Goal: Communication & Community: Answer question/provide support

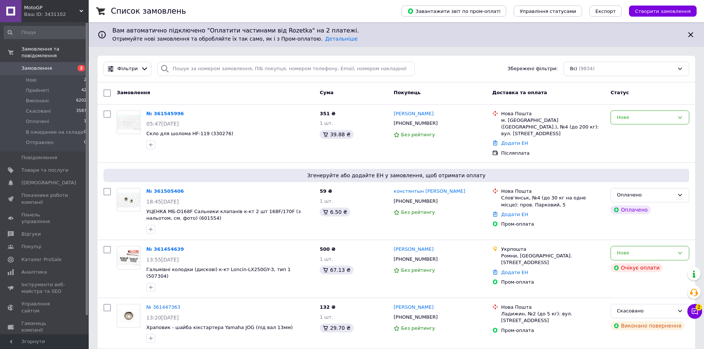
scroll to position [111, 0]
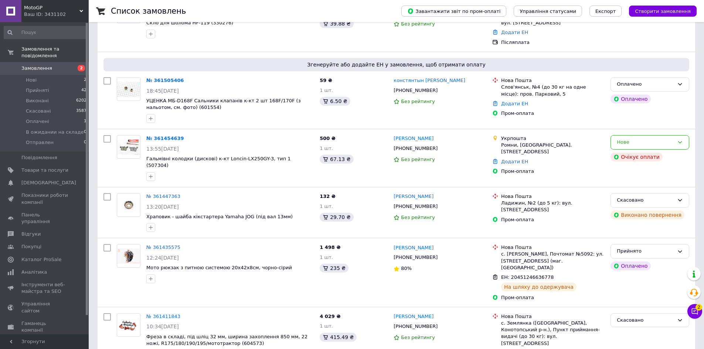
click at [67, 14] on div "Ваш ID: 3431102" at bounding box center [56, 14] width 65 height 7
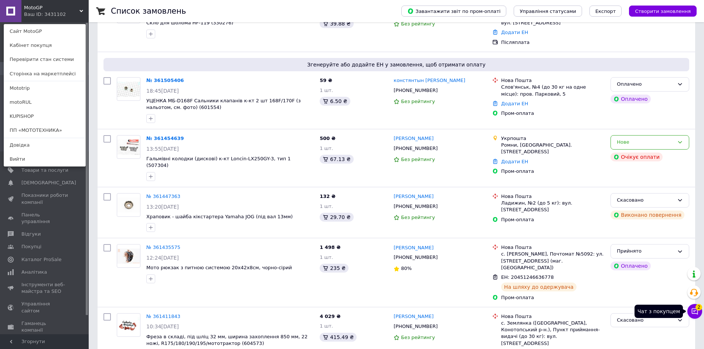
click at [698, 311] on button "Чат з покупцем 2" at bounding box center [694, 311] width 15 height 15
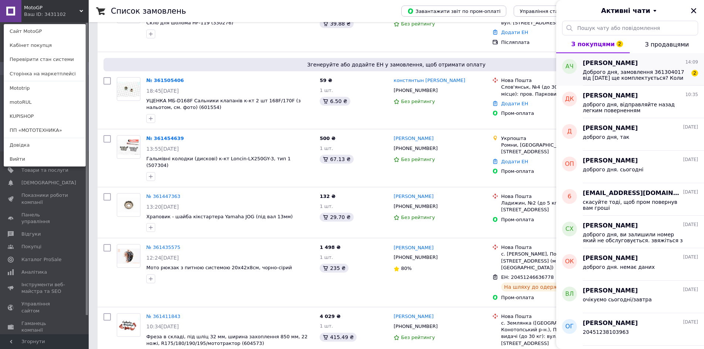
click at [615, 72] on span "Доброго дня, замовлення 361304017 від [DATE] ще комплектується? Коли очікувати …" at bounding box center [634, 75] width 105 height 12
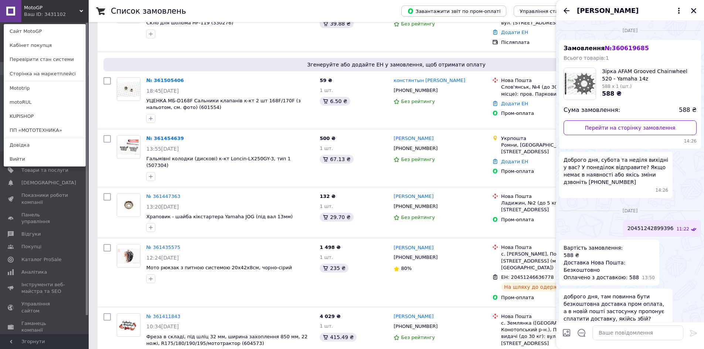
scroll to position [283, 0]
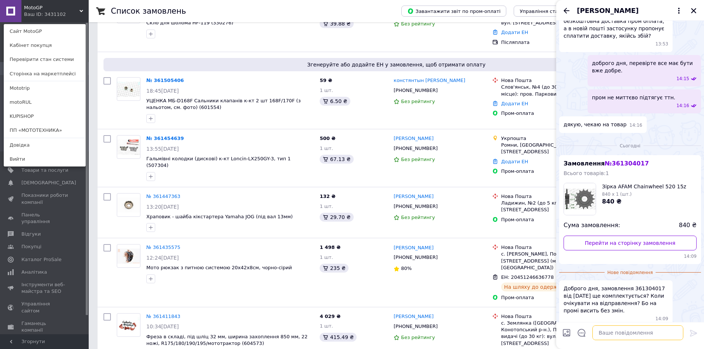
click at [629, 334] on textarea at bounding box center [637, 332] width 91 height 15
paste textarea "20451246365657"
type textarea "20451246365657"
click at [694, 334] on icon at bounding box center [693, 333] width 9 height 9
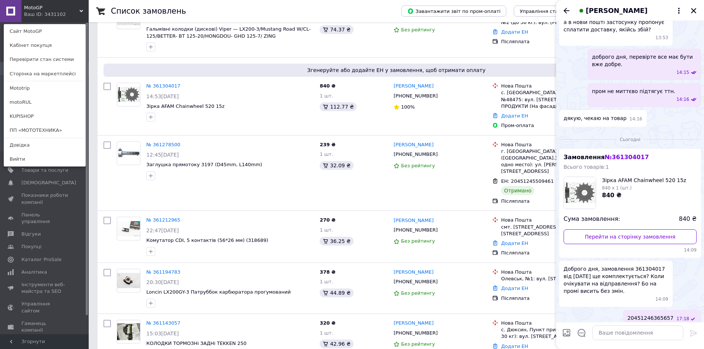
scroll to position [721, 0]
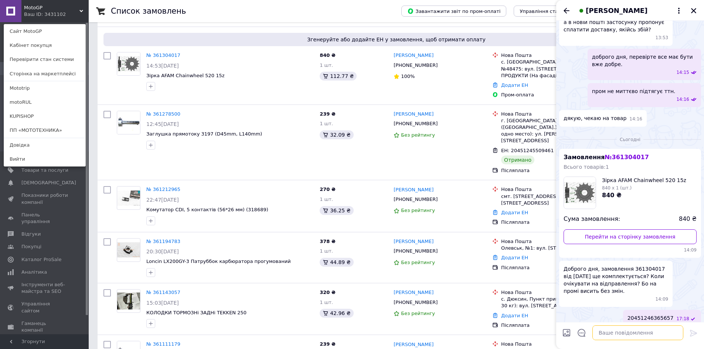
click at [651, 333] on textarea at bounding box center [637, 332] width 91 height 15
type textarea "завтра у вас"
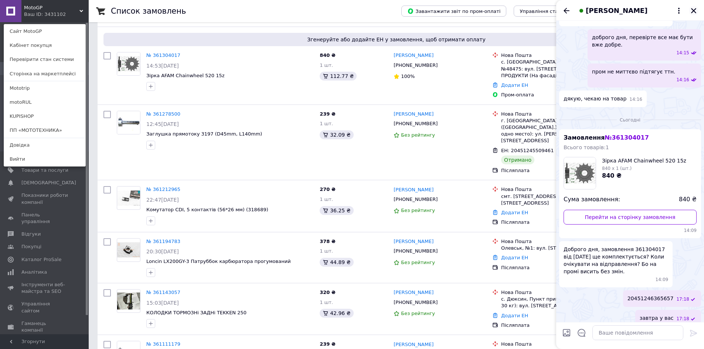
click at [696, 10] on icon "Закрити" at bounding box center [693, 10] width 7 height 7
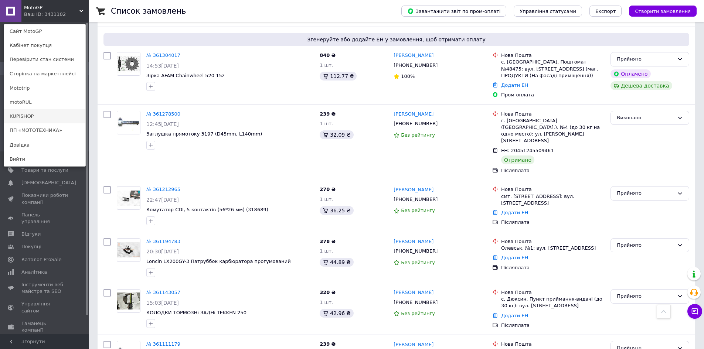
click at [25, 118] on link "KUPISHOP" at bounding box center [44, 116] width 81 height 14
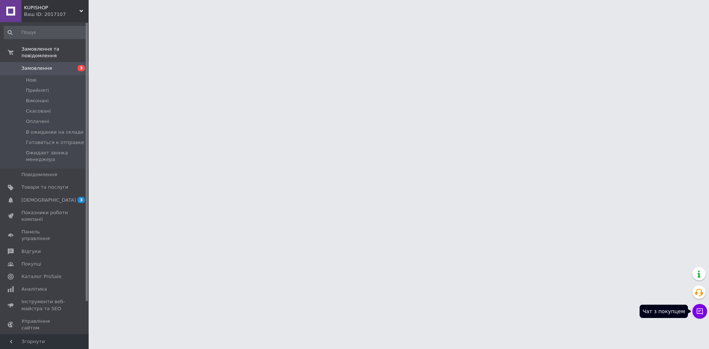
click at [704, 316] on button "Чат з покупцем" at bounding box center [700, 311] width 15 height 15
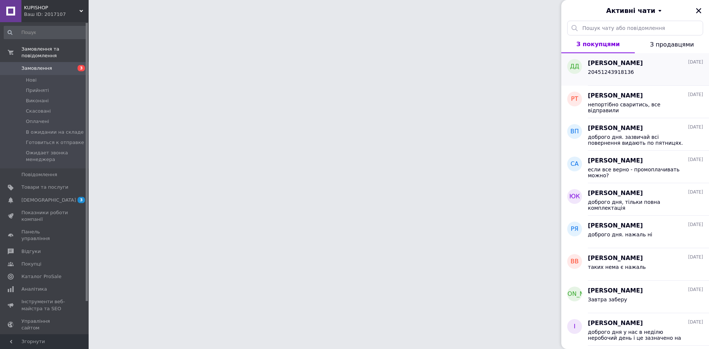
click at [650, 72] on div "20451243918136" at bounding box center [645, 74] width 115 height 12
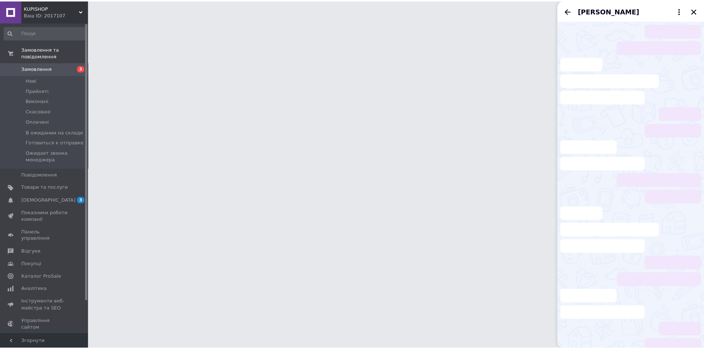
scroll to position [285, 0]
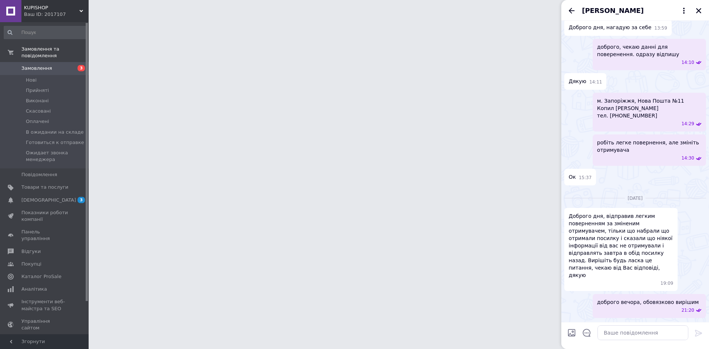
click at [571, 13] on icon "Назад" at bounding box center [571, 10] width 9 height 9
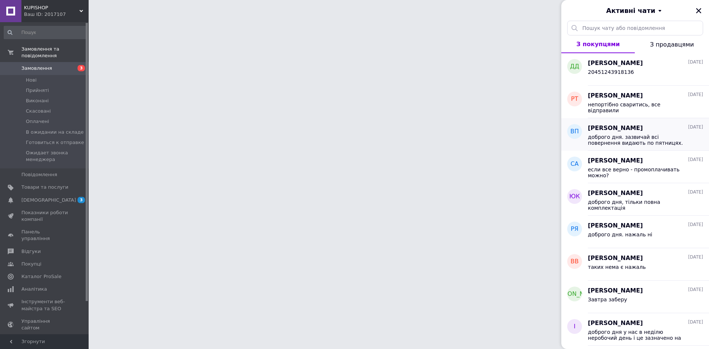
click at [643, 133] on div "доброго дня. зазвичай всі повернення видають по пятницях. але я попросив сьогод…" at bounding box center [645, 139] width 115 height 13
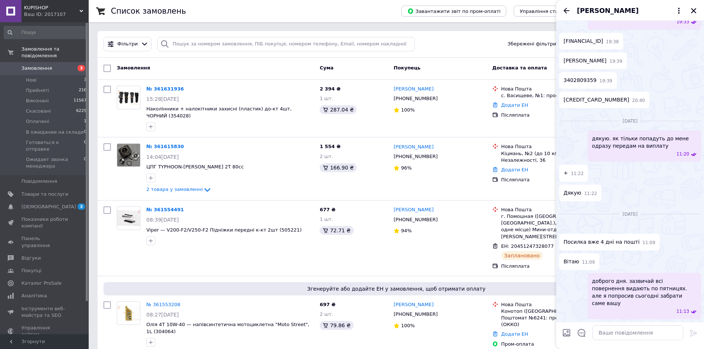
scroll to position [794, 0]
click at [620, 335] on textarea at bounding box center [637, 332] width 91 height 15
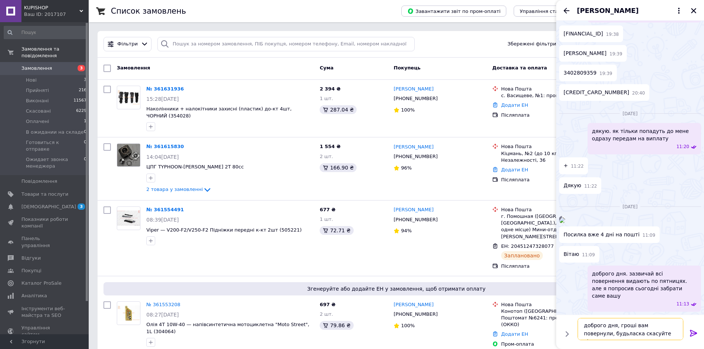
type textarea "доброго дня, гроші вам повернули, будьласка скасуйте відгук"
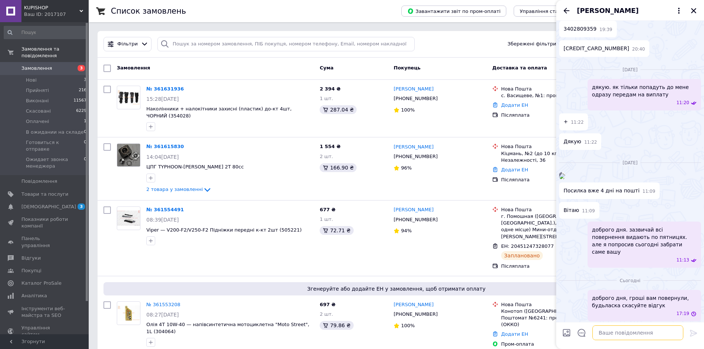
scroll to position [847, 0]
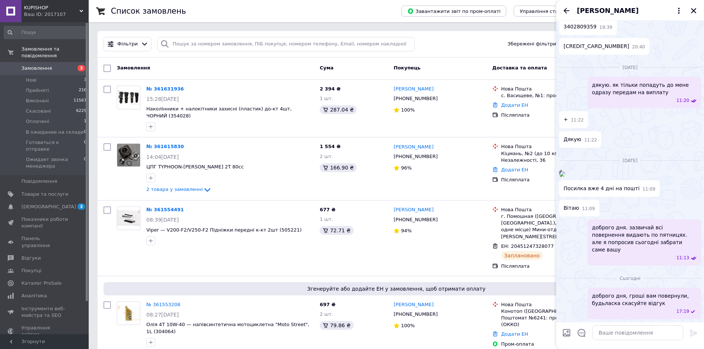
click at [603, 10] on span "Віктор Порскало" at bounding box center [608, 11] width 62 height 10
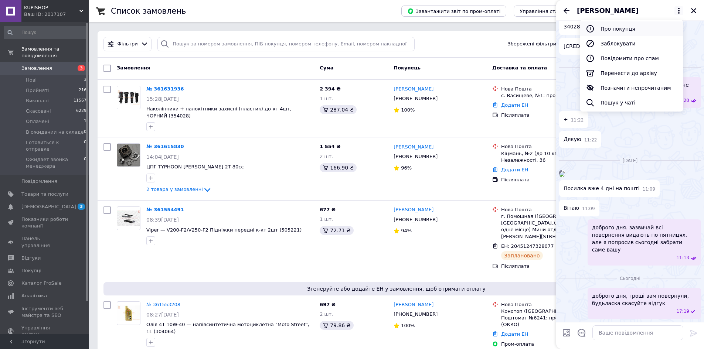
click at [619, 30] on button "Про покупця" at bounding box center [630, 28] width 103 height 15
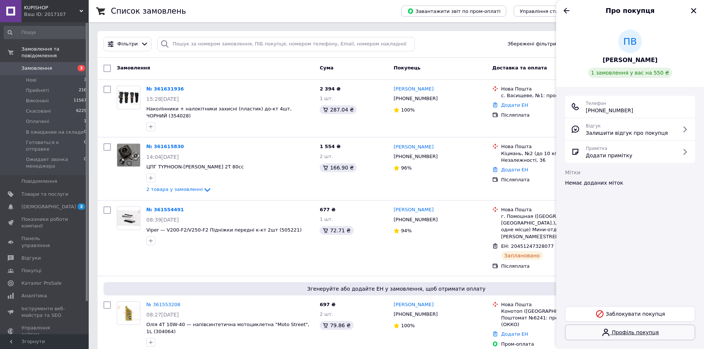
click at [636, 336] on link "Профіль покупця" at bounding box center [630, 333] width 130 height 16
click at [30, 255] on span "Відгуки" at bounding box center [30, 258] width 19 height 7
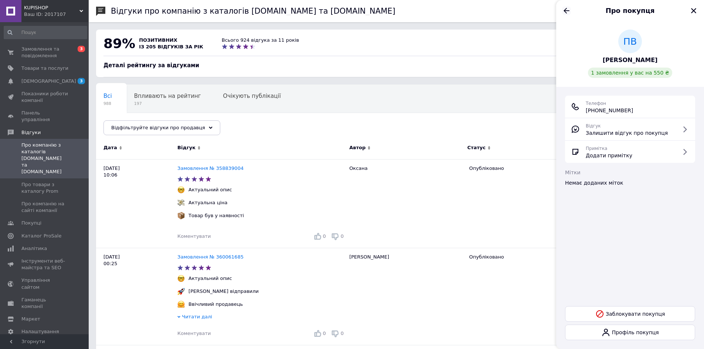
click at [567, 8] on icon "Назад" at bounding box center [566, 10] width 9 height 9
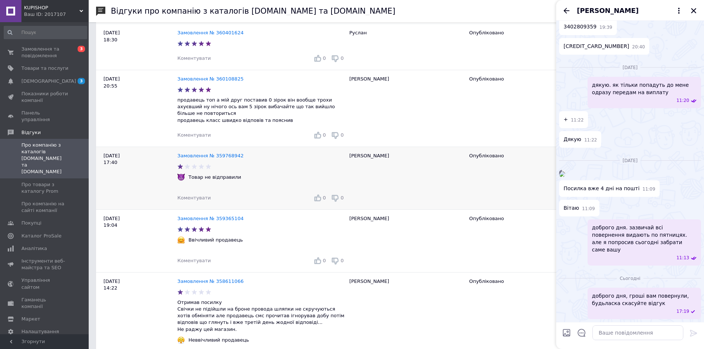
scroll to position [480, 0]
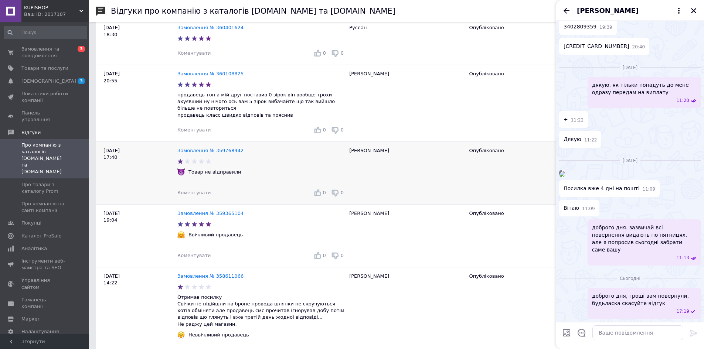
click at [436, 150] on div "Віктор" at bounding box center [405, 173] width 120 height 63
click at [693, 12] on icon "Закрити" at bounding box center [693, 10] width 7 height 7
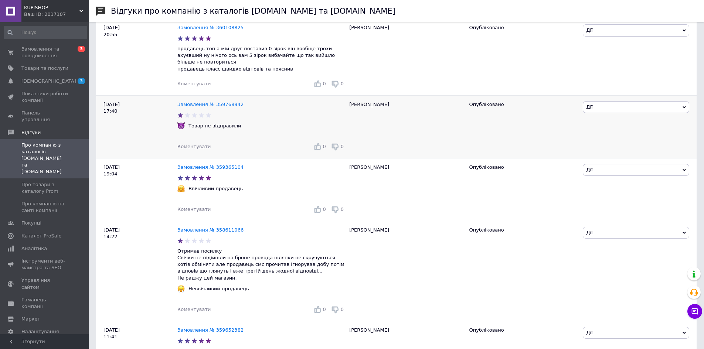
scroll to position [554, 0]
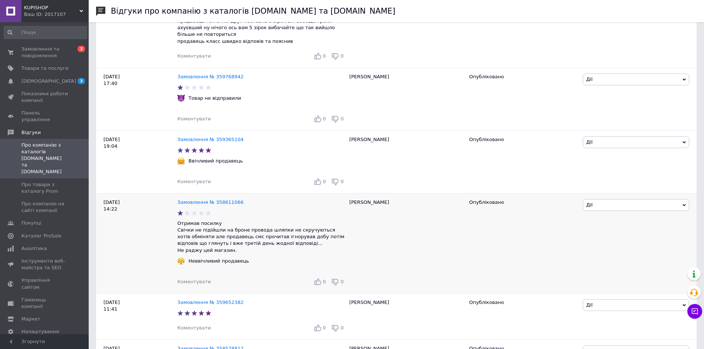
click at [664, 201] on span "Дії" at bounding box center [635, 205] width 106 height 12
click at [624, 249] on li "Посилання на редагування" at bounding box center [636, 250] width 106 height 10
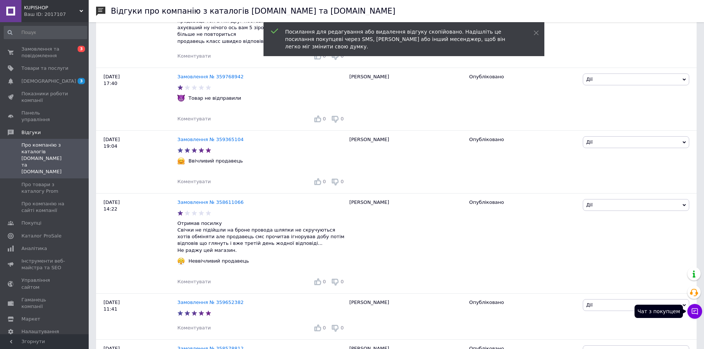
click at [693, 315] on button "Чат з покупцем" at bounding box center [694, 311] width 15 height 15
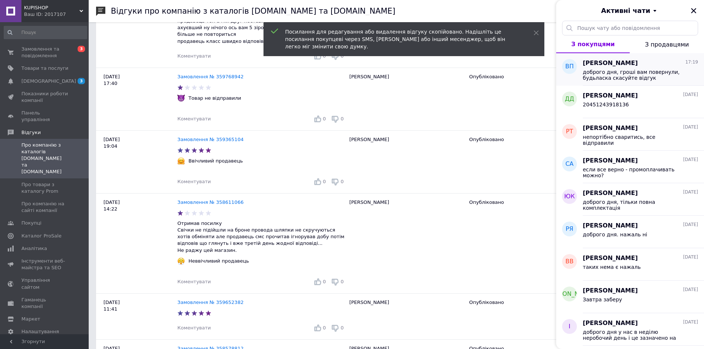
click at [615, 68] on div "доброго дня, гроші вам повернули, будьласка скасуйте відгук" at bounding box center [639, 74] width 115 height 13
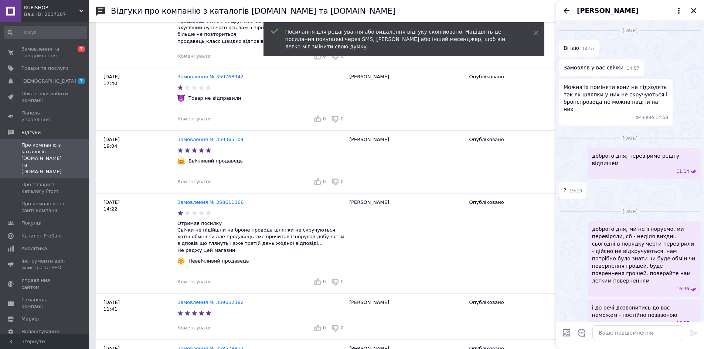
scroll to position [801, 0]
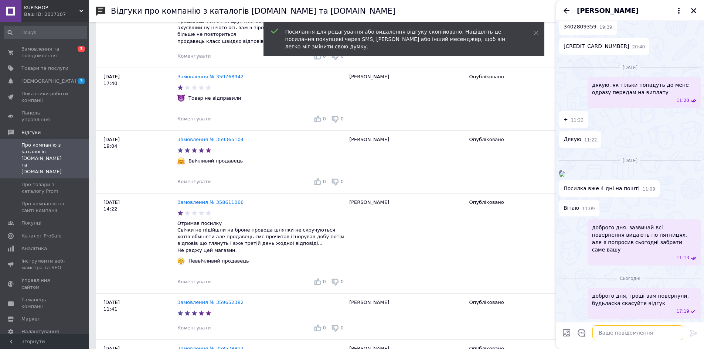
paste textarea "https://prom.ua/s/pzzysnYyZmk"
type textarea "https://prom.ua/s/pzzysnYyZmk"
click at [694, 332] on icon at bounding box center [693, 333] width 9 height 9
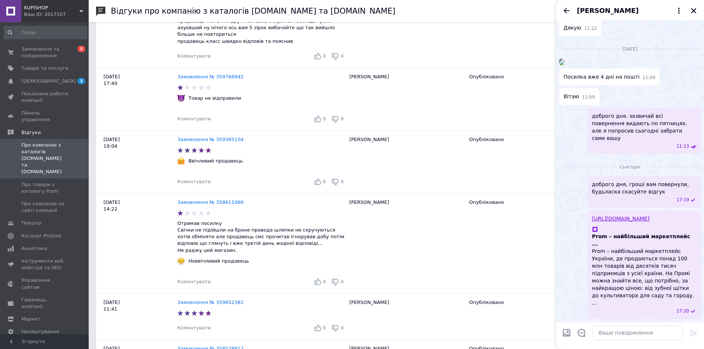
scroll to position [929, 0]
click at [45, 48] on span "Замовлення та повідомлення" at bounding box center [44, 52] width 47 height 13
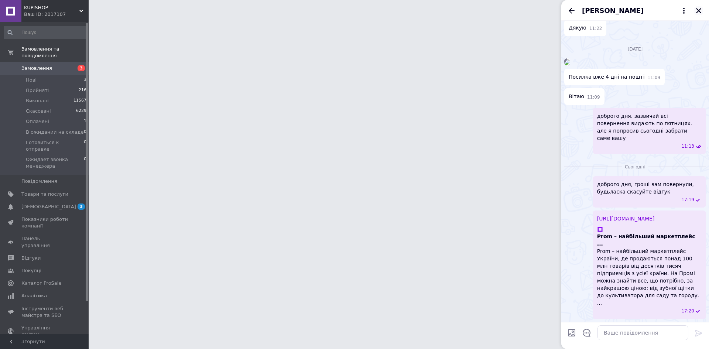
click at [698, 13] on icon "Закрити" at bounding box center [698, 10] width 7 height 7
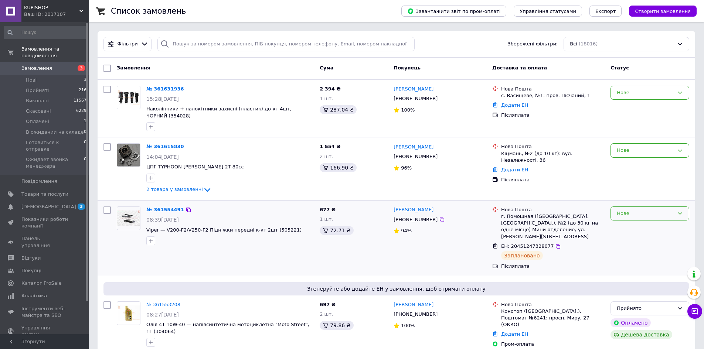
click at [637, 210] on div "Нове" at bounding box center [644, 214] width 57 height 8
click at [637, 222] on li "Прийнято" at bounding box center [650, 229] width 78 height 14
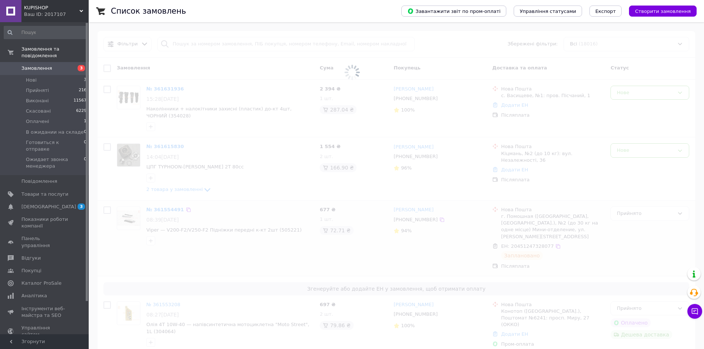
click at [62, 6] on span "KUPISHOP" at bounding box center [51, 7] width 55 height 7
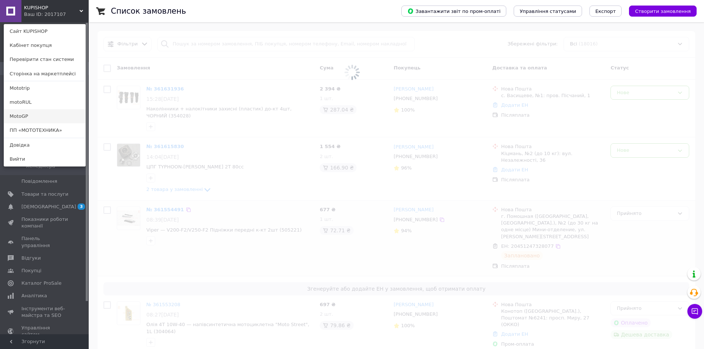
click at [21, 118] on link "MotoGP" at bounding box center [44, 116] width 81 height 14
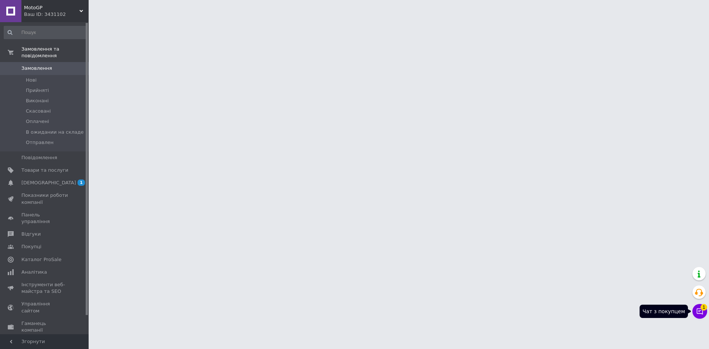
click at [702, 314] on icon at bounding box center [700, 311] width 6 height 6
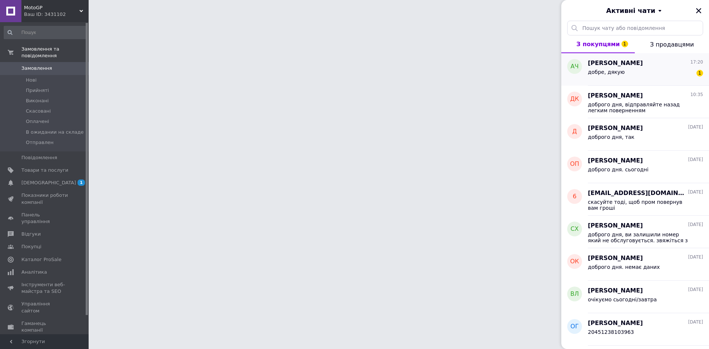
click at [661, 70] on div "добре, дякую 1" at bounding box center [645, 74] width 115 height 12
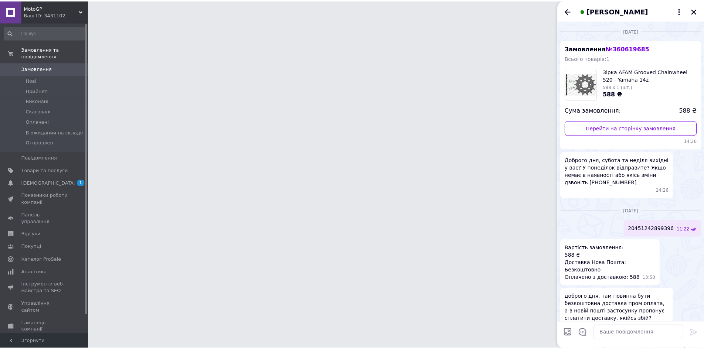
scroll to position [342, 0]
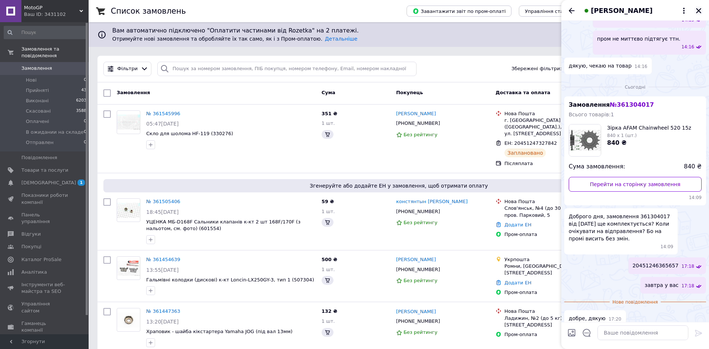
click at [702, 8] on div "[PERSON_NAME]" at bounding box center [635, 10] width 148 height 21
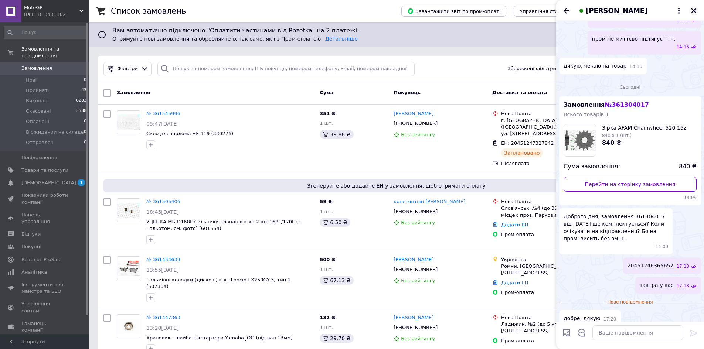
click at [695, 12] on icon "Закрити" at bounding box center [693, 10] width 7 height 7
